Goal: Task Accomplishment & Management: Manage account settings

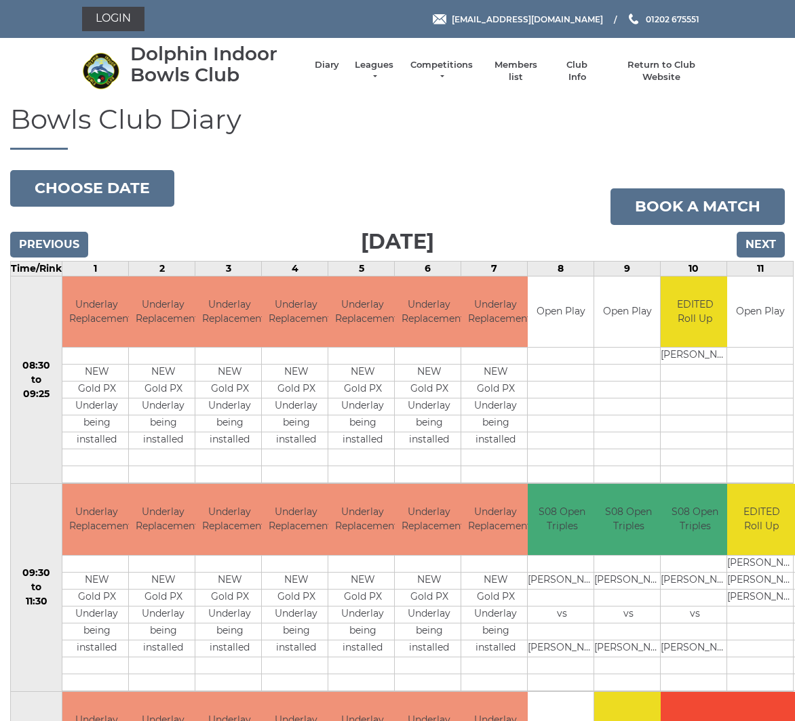
click at [578, 79] on link "Club Info" at bounding box center [576, 71] width 39 height 24
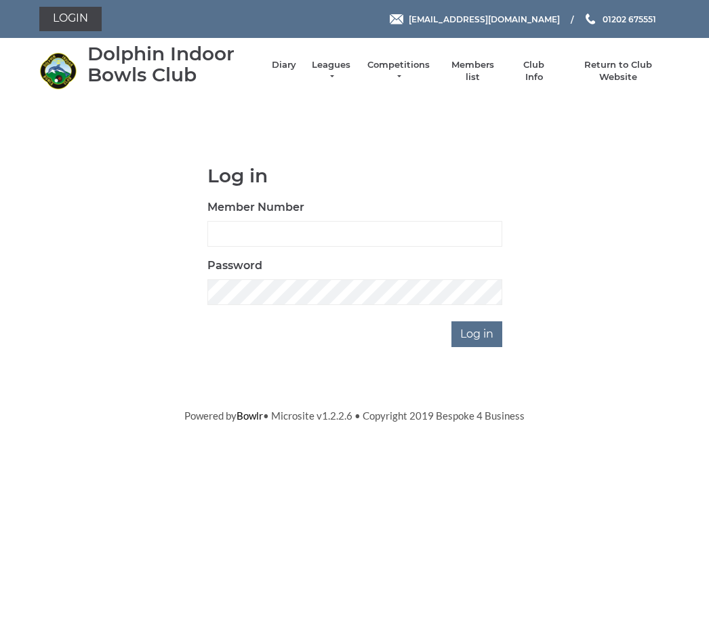
click at [509, 66] on li "Club Info" at bounding box center [527, 71] width 53 height 38
click at [477, 341] on input "Log in" at bounding box center [477, 334] width 51 height 26
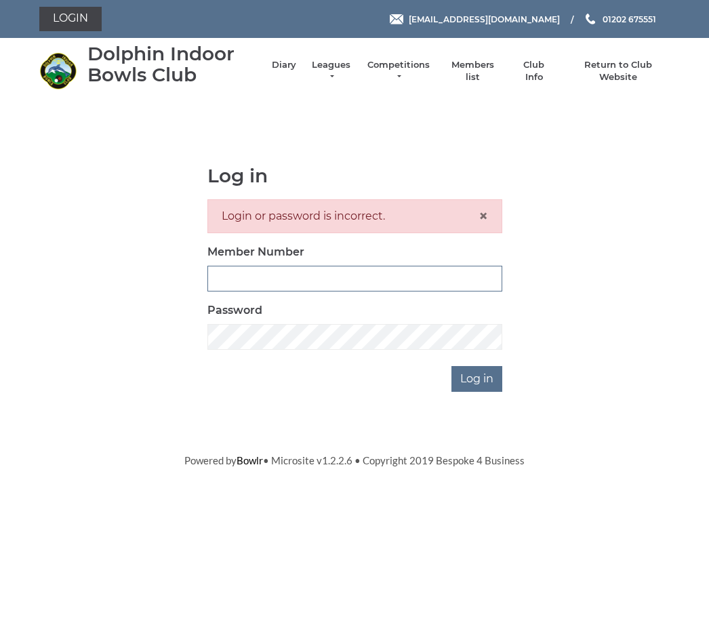
type input "3742"
click at [477, 378] on input "Log in" at bounding box center [477, 379] width 51 height 26
